Goal: Register for event/course

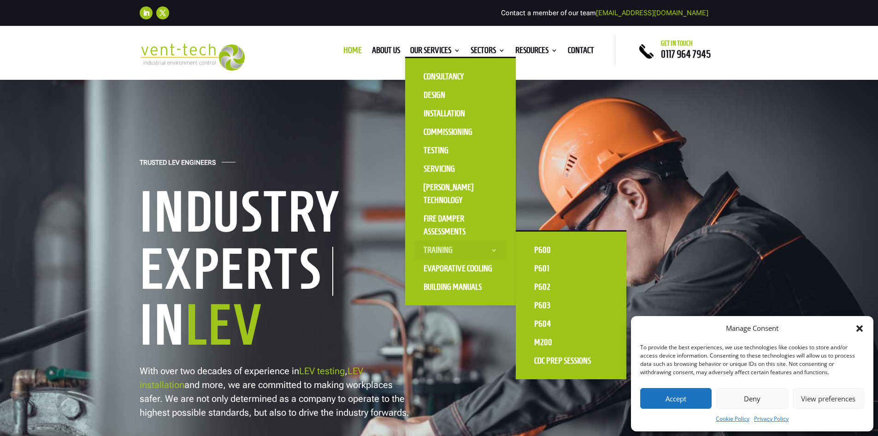
click at [440, 250] on link "Training" at bounding box center [460, 250] width 92 height 18
click at [543, 325] on link "P604" at bounding box center [571, 323] width 92 height 18
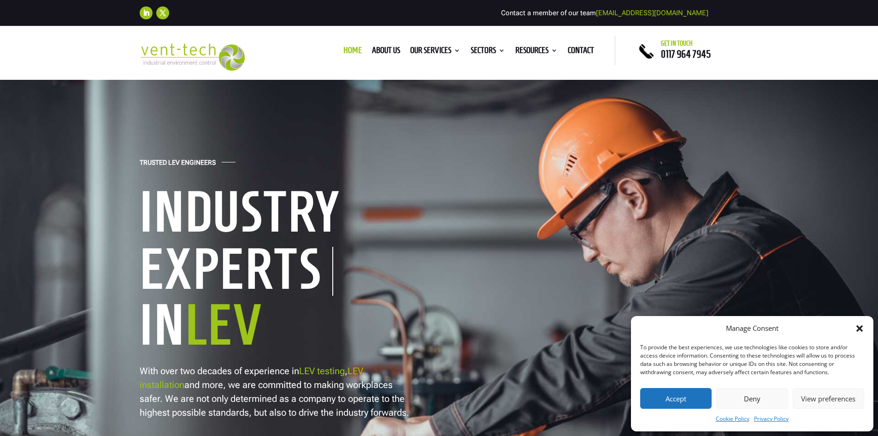
click at [703, 401] on button "Accept" at bounding box center [675, 398] width 71 height 21
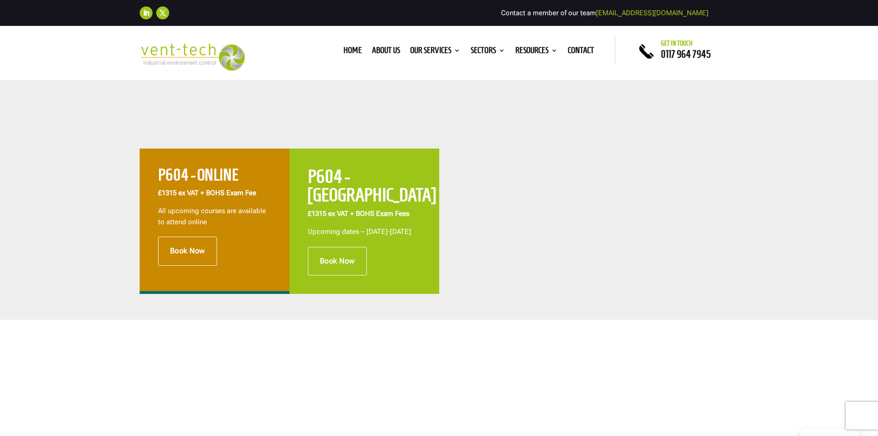
scroll to position [369, 0]
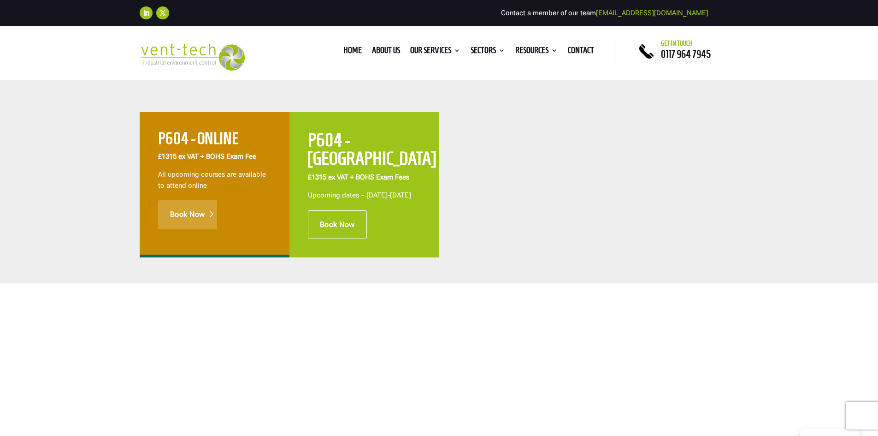
click at [194, 216] on link "Book Now" at bounding box center [187, 214] width 59 height 29
